Goal: Task Accomplishment & Management: Manage account settings

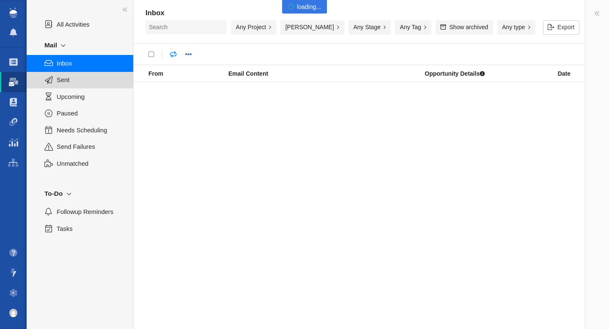
click at [70, 82] on span "Sent" at bounding box center [90, 79] width 67 height 9
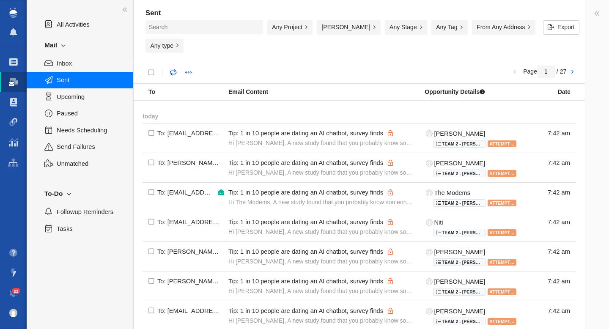
click at [172, 65] on link at bounding box center [173, 72] width 16 height 15
